Goal: Task Accomplishment & Management: Manage account settings

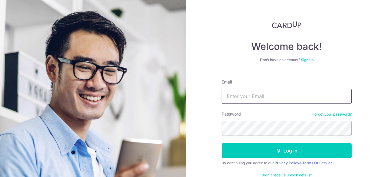
click at [257, 99] on input "Email" at bounding box center [286, 96] width 130 height 15
type input "[PERSON_NAME][EMAIL_ADDRESS][DOMAIN_NAME]"
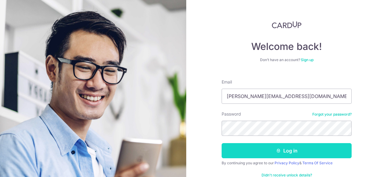
click at [233, 148] on button "Log in" at bounding box center [286, 150] width 130 height 15
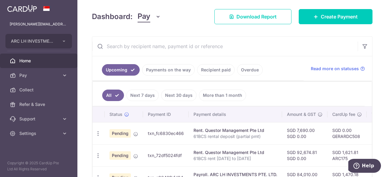
scroll to position [92, 0]
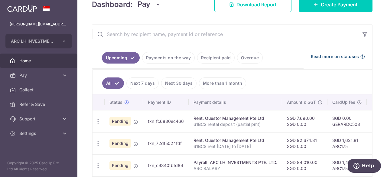
click at [317, 54] on span "Read more on statuses" at bounding box center [335, 56] width 48 height 6
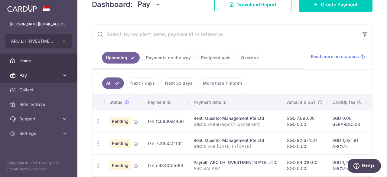
click at [37, 80] on link "Pay" at bounding box center [38, 75] width 77 height 15
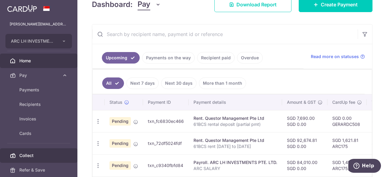
click at [36, 156] on span "Collect" at bounding box center [39, 155] width 40 height 6
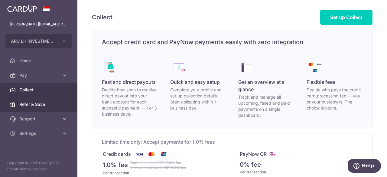
click at [41, 106] on span "Refer & Save" at bounding box center [39, 104] width 40 height 6
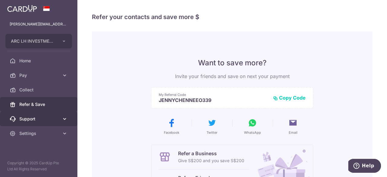
click at [40, 116] on span "Support" at bounding box center [39, 119] width 40 height 6
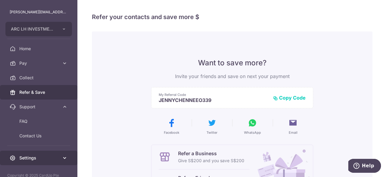
click at [34, 154] on link "Settings" at bounding box center [38, 157] width 77 height 15
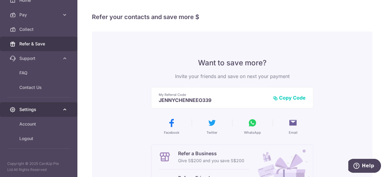
scroll to position [60, 0]
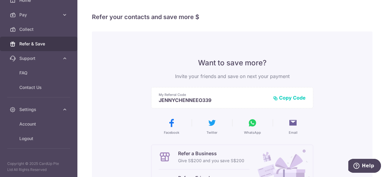
click at [112, 86] on div "Want to save more? Invite your friends and save on next your payment My Referra…" at bounding box center [232, 153] width 280 height 244
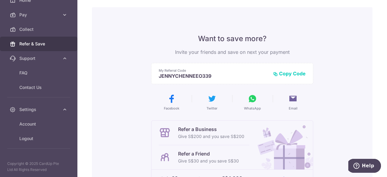
scroll to position [0, 0]
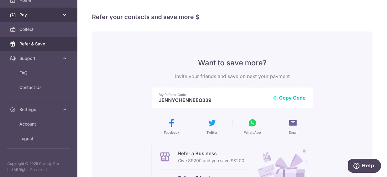
click at [34, 15] on span "Pay" at bounding box center [39, 15] width 40 height 6
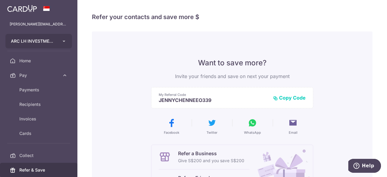
click at [65, 40] on icon "button" at bounding box center [64, 41] width 5 height 5
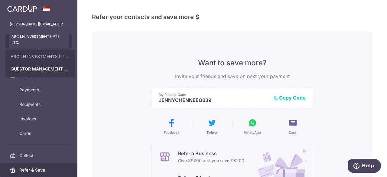
click at [55, 57] on link "ARC LH INVESTMENTS PTE. LTD." at bounding box center [40, 56] width 69 height 11
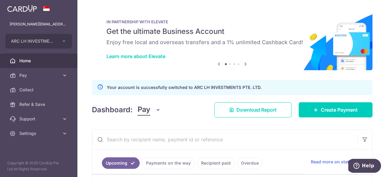
click at [42, 60] on span "Home" at bounding box center [39, 61] width 40 height 6
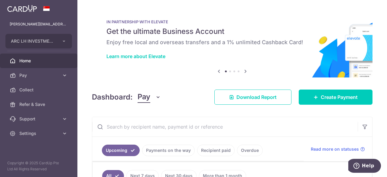
click at [244, 72] on icon at bounding box center [245, 71] width 7 height 8
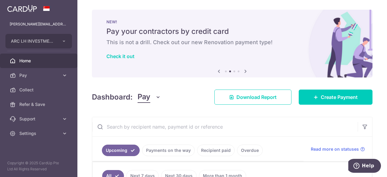
click at [244, 72] on icon at bounding box center [245, 71] width 7 height 8
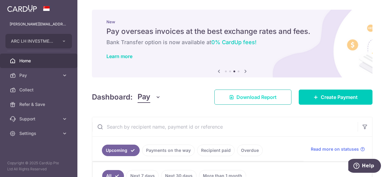
click at [242, 96] on span "Download Report" at bounding box center [256, 96] width 40 height 7
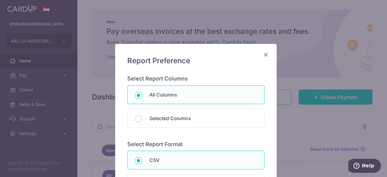
click at [263, 54] on icon "Close" at bounding box center [265, 55] width 7 height 8
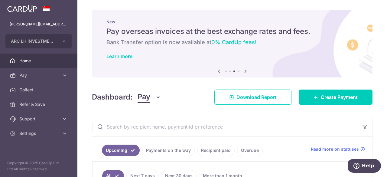
click at [195, 99] on div "Dashboard: Pay Pay Collect Download Report Create Payment" at bounding box center [232, 96] width 280 height 18
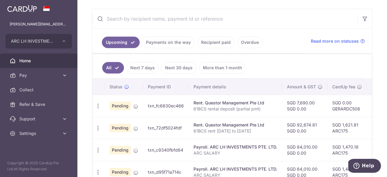
scroll to position [109, 0]
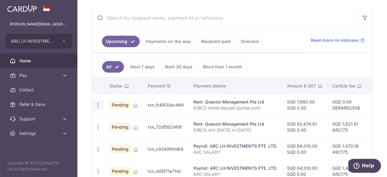
click at [98, 103] on icon "button" at bounding box center [98, 105] width 6 height 6
